Goal: Find specific page/section: Find specific page/section

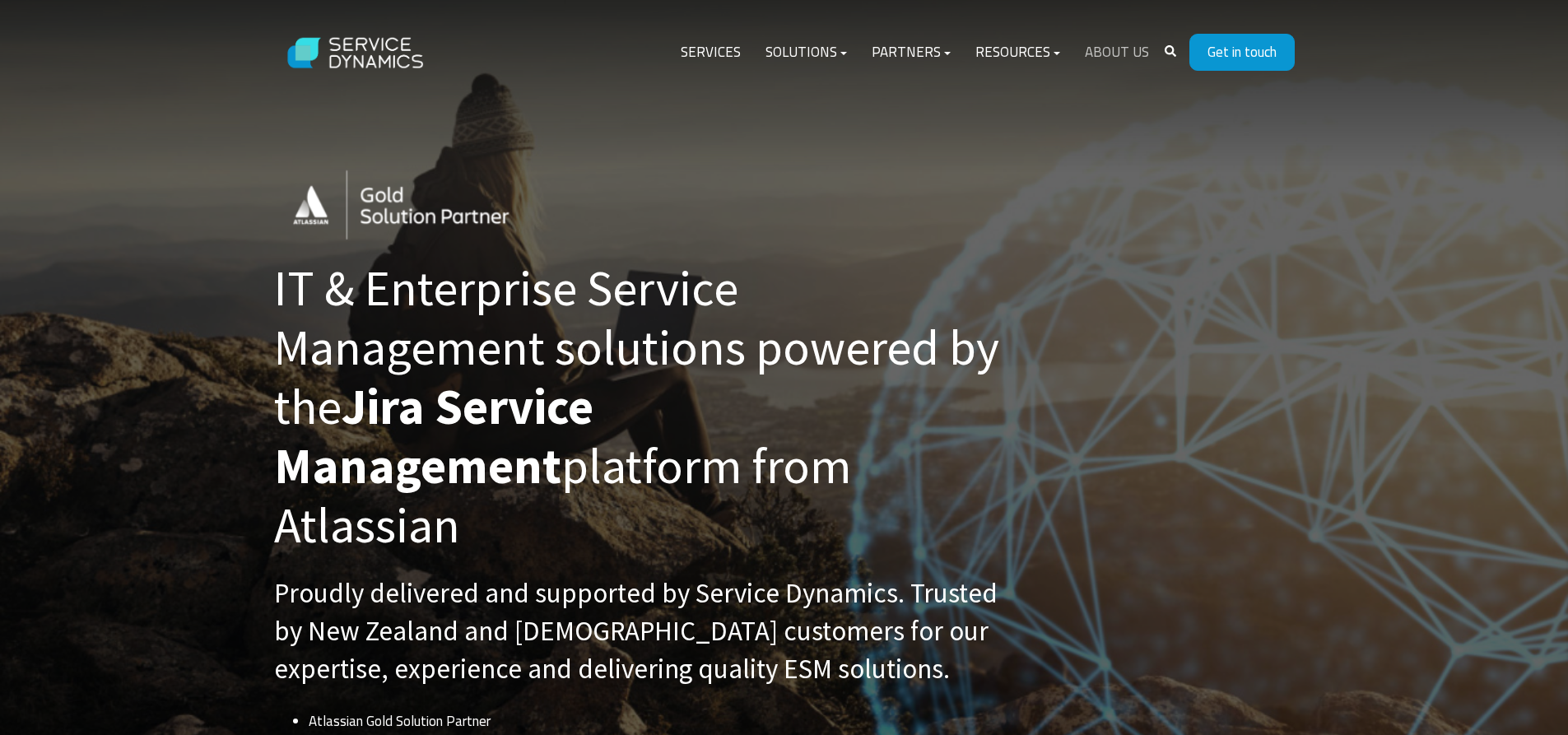
click at [1126, 50] on link "About Us" at bounding box center [1116, 52] width 89 height 39
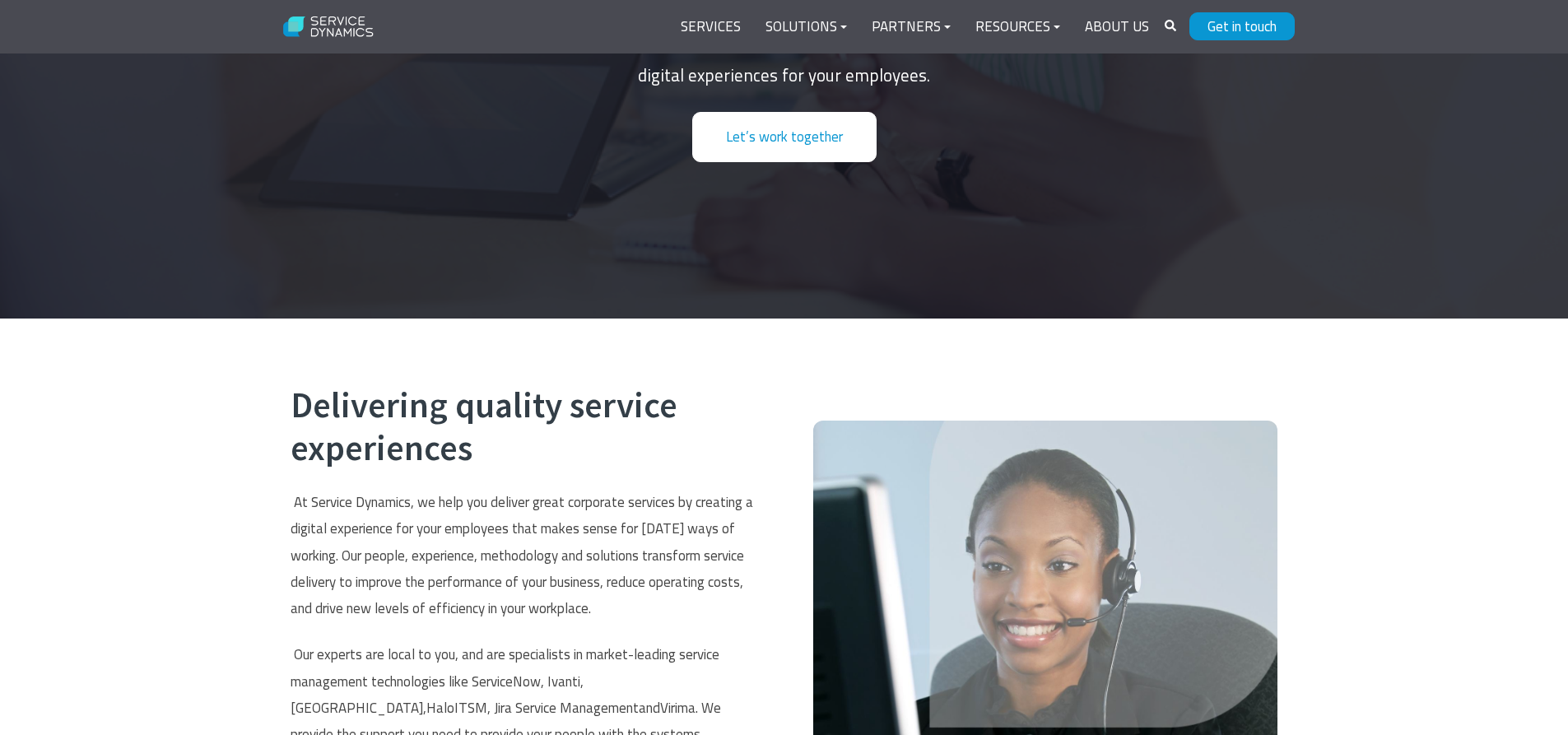
click at [833, 128] on link "Let’s work together" at bounding box center [784, 137] width 184 height 50
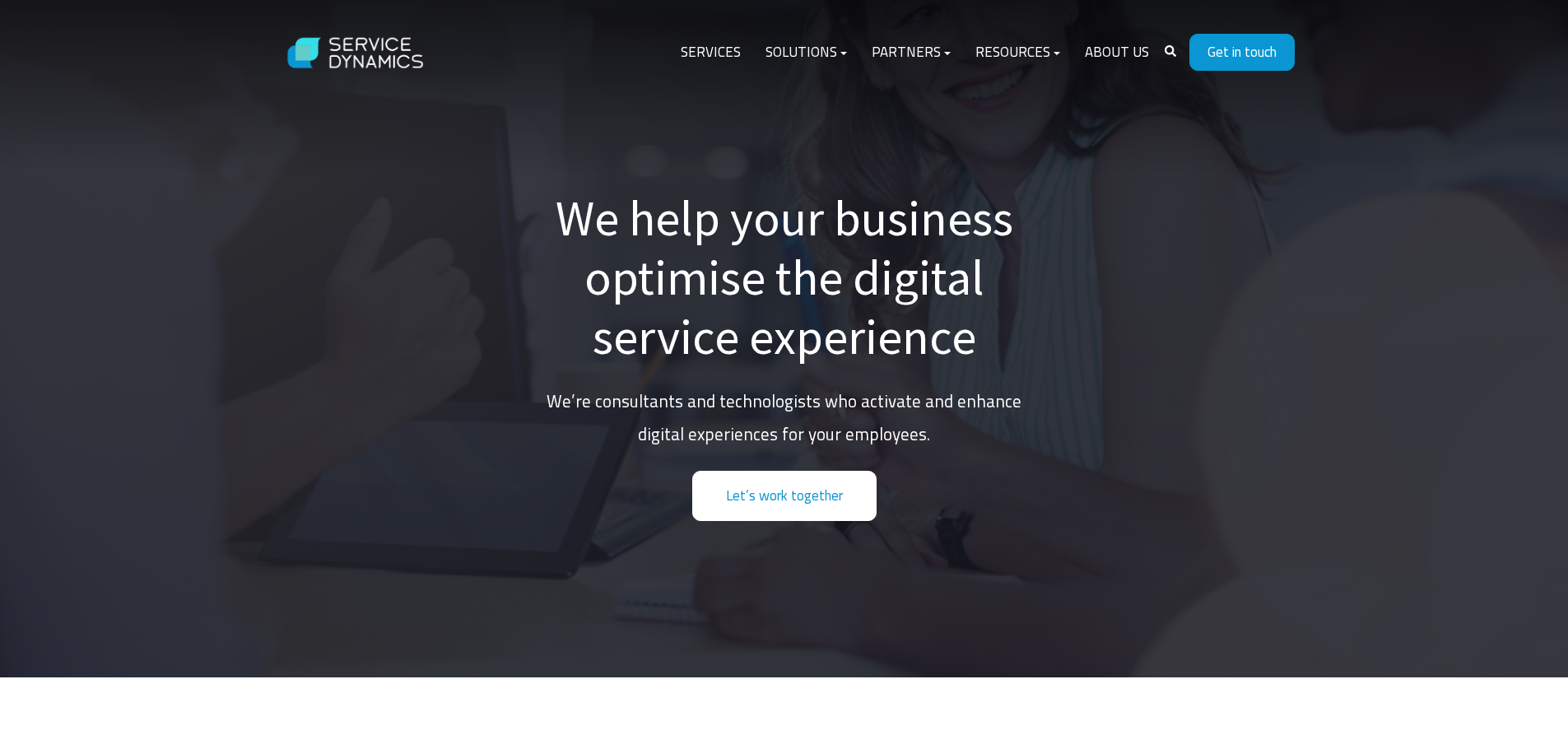
click at [806, 498] on link "Let’s work together" at bounding box center [784, 496] width 184 height 50
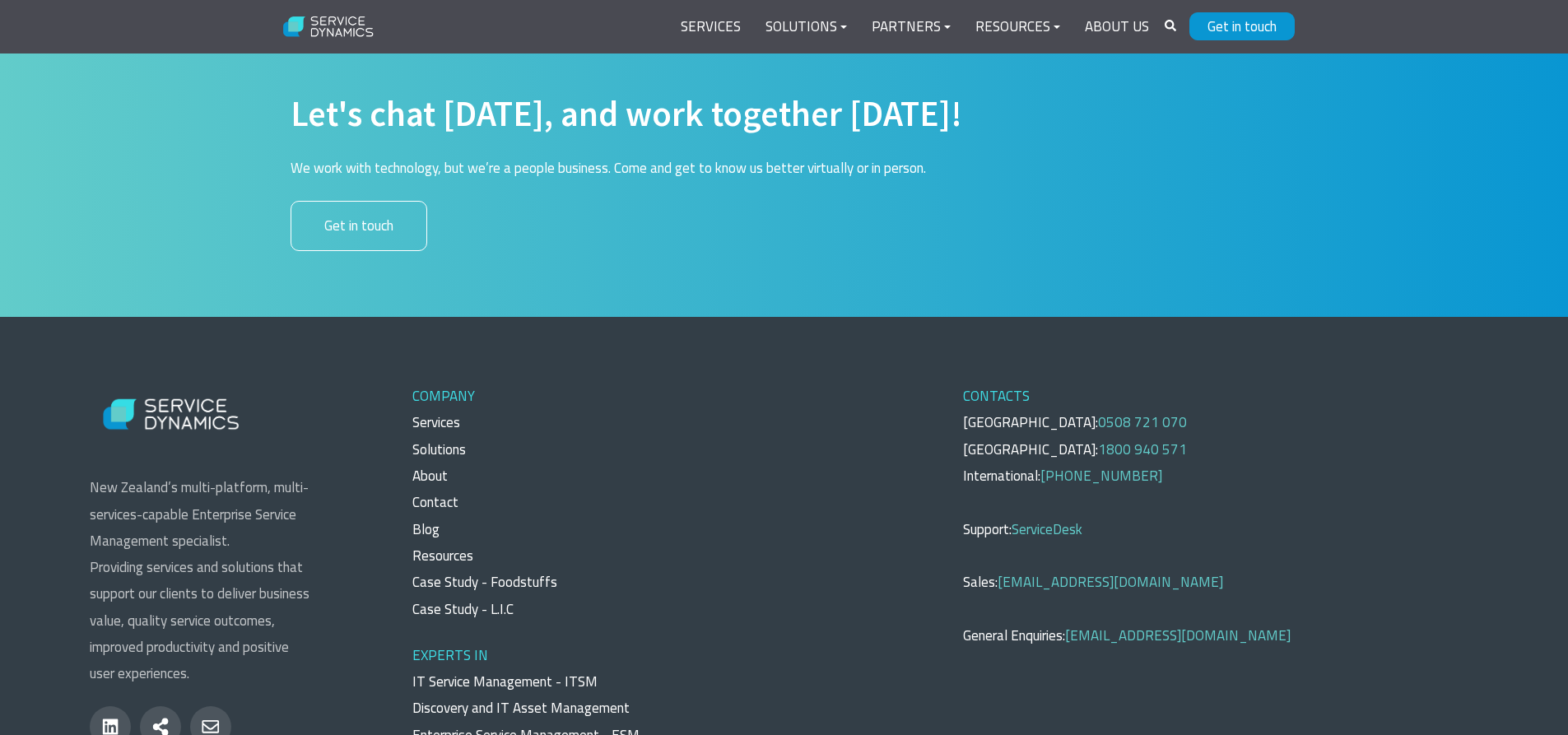
click at [389, 201] on link "Get in touch" at bounding box center [359, 226] width 137 height 50
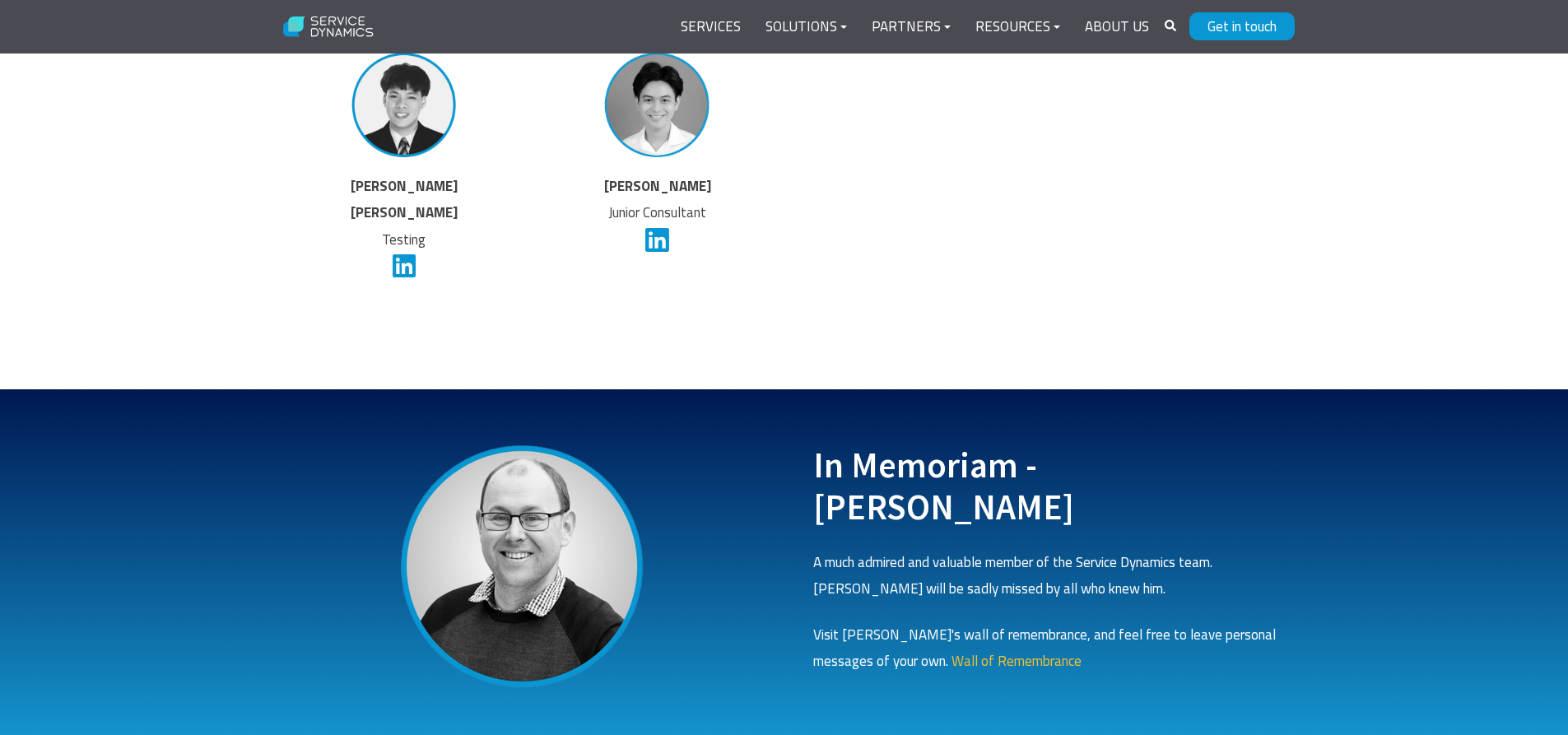
scroll to position [5041, 0]
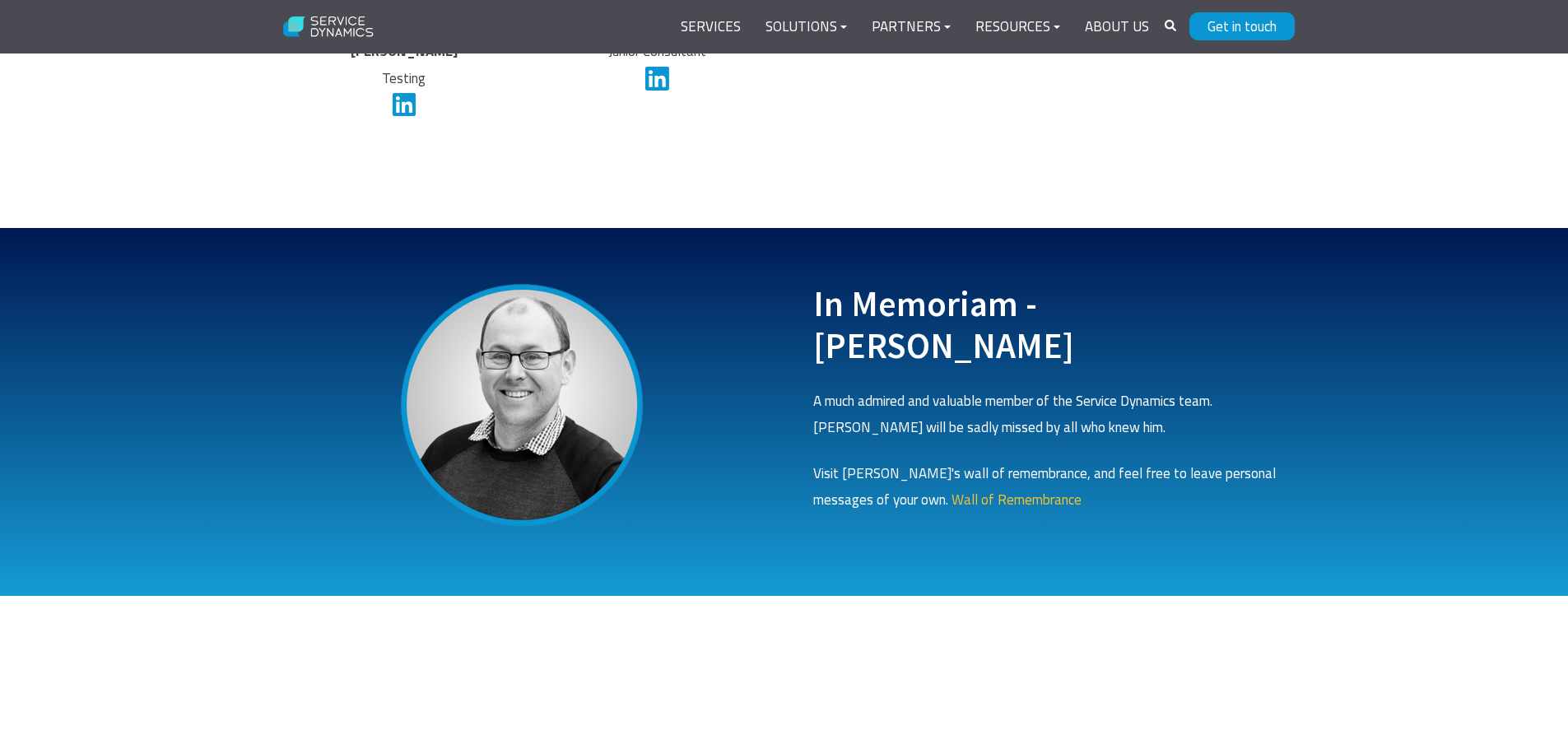
click at [952, 489] on span "Wall of Remembrance" at bounding box center [1016, 500] width 130 height 22
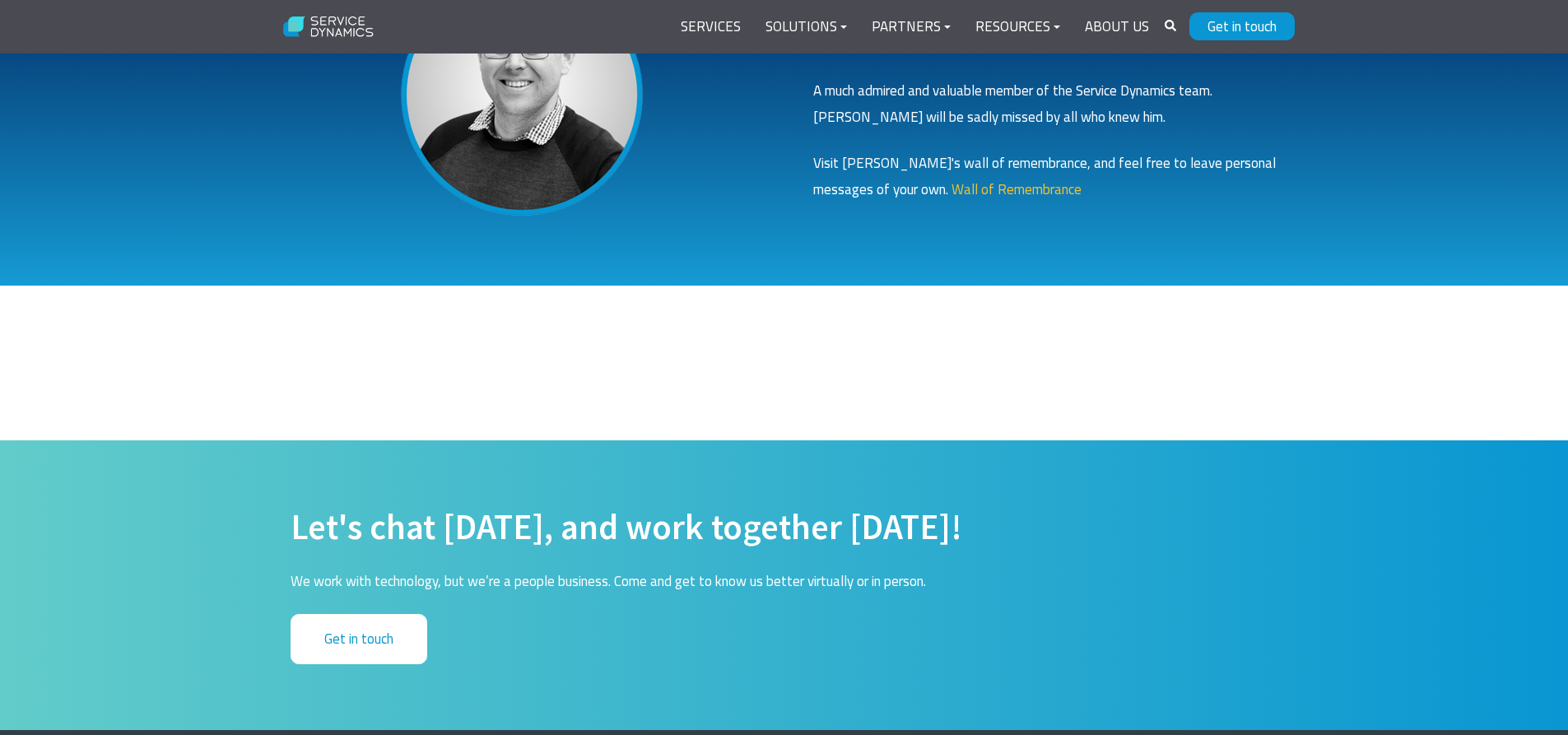
scroll to position [5258, 0]
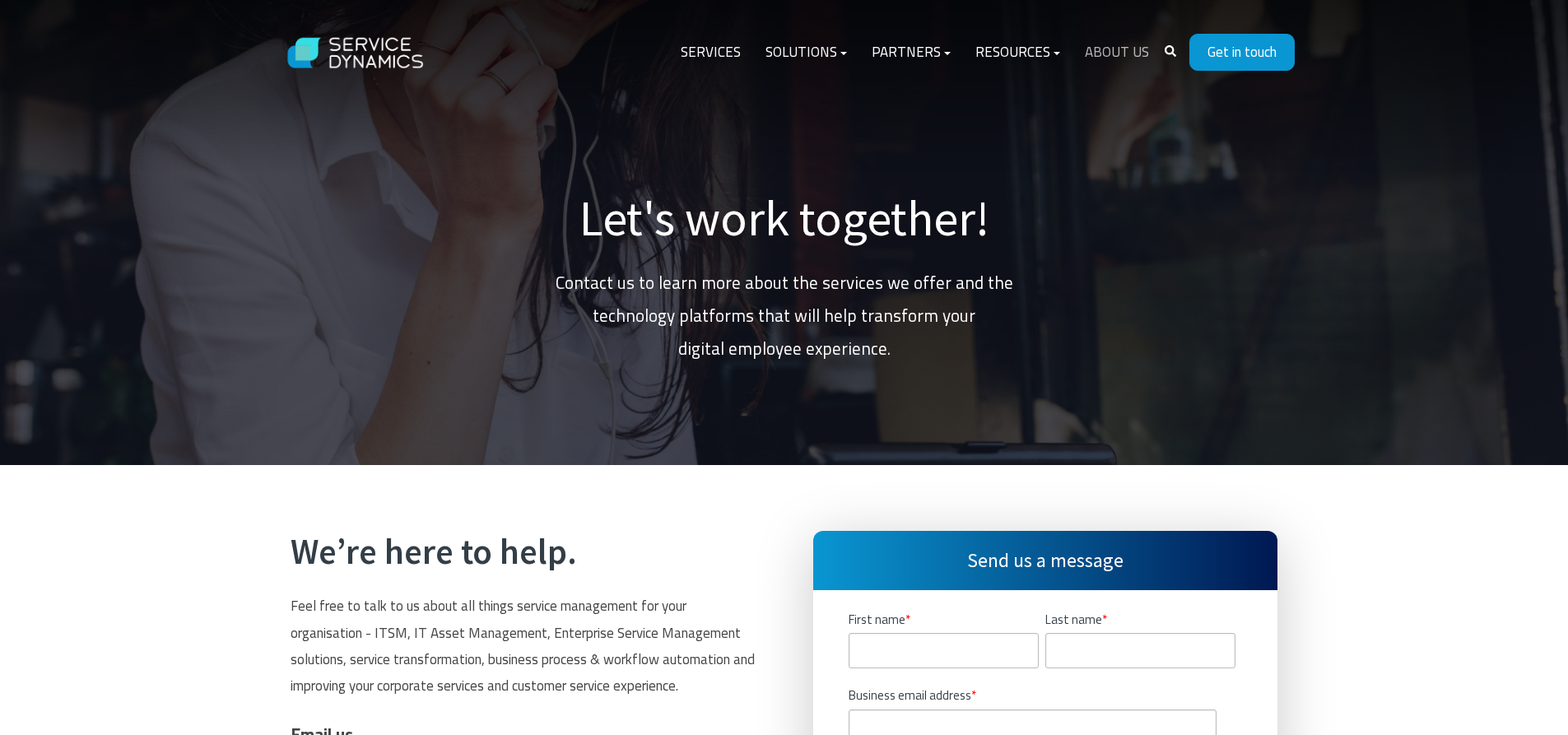
click at [1113, 55] on link "About Us" at bounding box center [1116, 52] width 89 height 39
